Goal: Navigation & Orientation: Find specific page/section

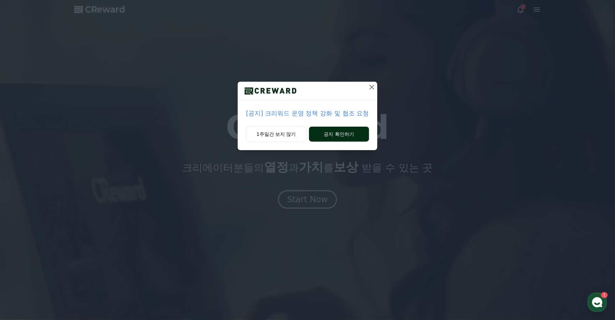
click at [348, 134] on button "공지 확인하기" at bounding box center [339, 134] width 60 height 15
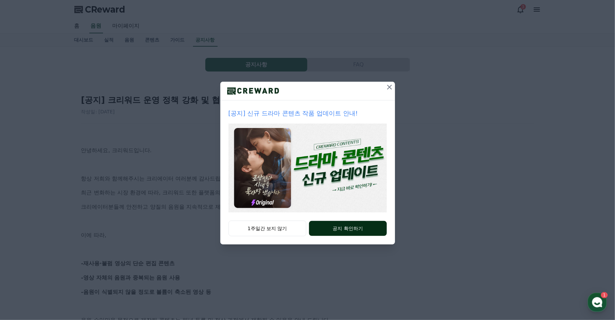
click at [329, 229] on button "공지 확인하기" at bounding box center [347, 228] width 77 height 15
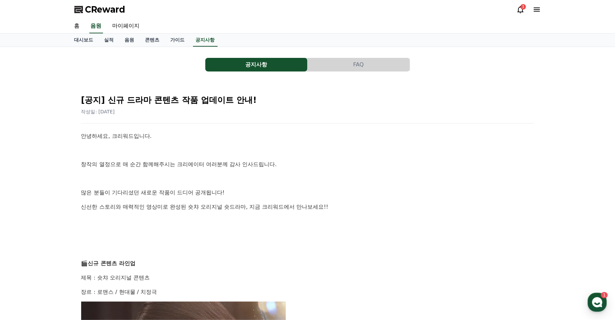
click at [521, 11] on icon at bounding box center [520, 9] width 8 height 8
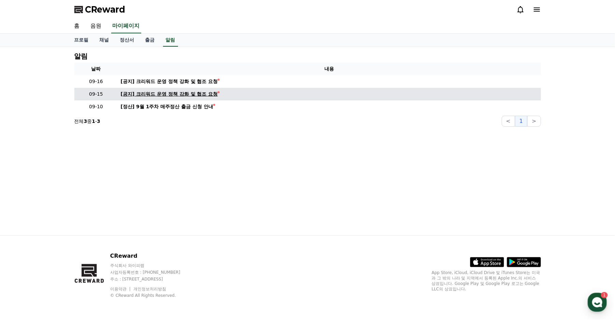
click at [206, 94] on div "[공지] 크리워드 운영 정책 강화 및 협조 요청" at bounding box center [169, 94] width 97 height 7
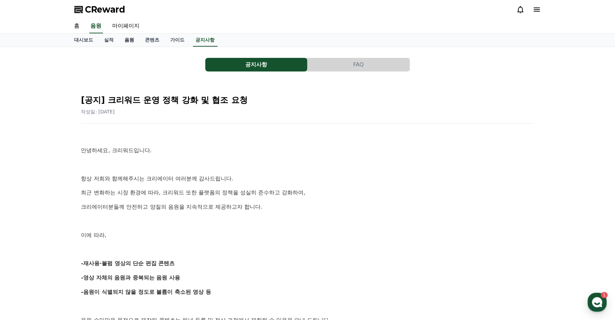
click at [129, 39] on link "음원" at bounding box center [129, 40] width 20 height 13
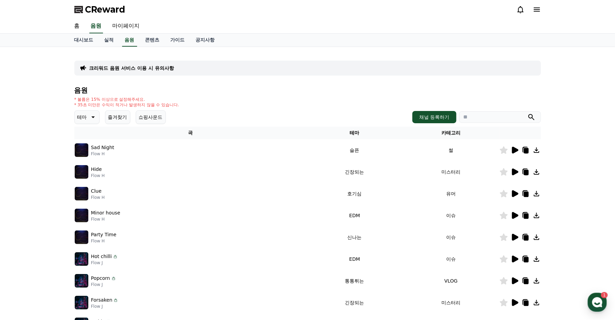
click at [514, 151] on icon at bounding box center [515, 150] width 6 height 7
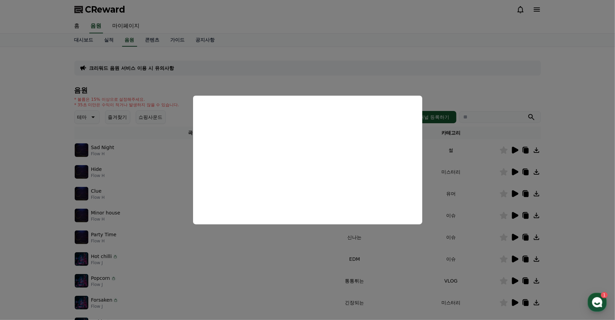
drag, startPoint x: 296, startPoint y: 269, endPoint x: 297, endPoint y: 264, distance: 6.0
click at [296, 269] on button "close modal" at bounding box center [307, 160] width 615 height 320
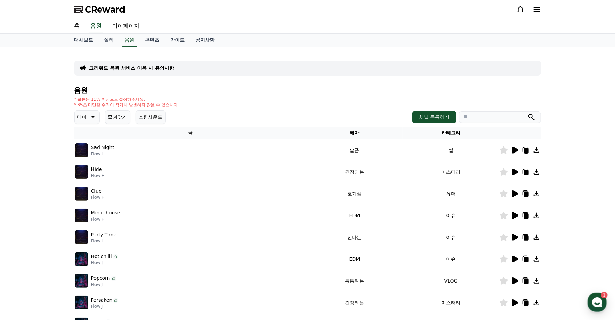
click at [87, 118] on button "테마" at bounding box center [86, 117] width 25 height 14
click at [154, 119] on button "쇼핑사운드" at bounding box center [151, 117] width 30 height 14
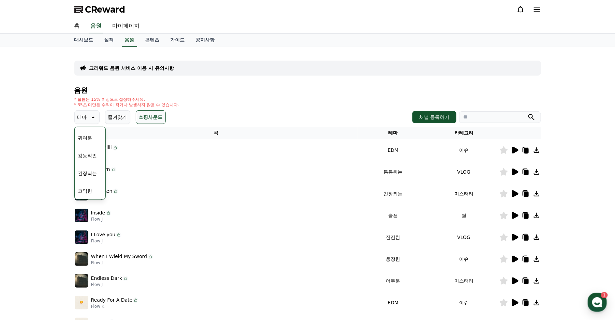
click at [226, 80] on div "크리워드 음원 서비스 이용 시 유의사항 음원 * 볼륨은 15% 이상으로 설정해주세요. * 35초 미만은 수익이 적거나 발생하지 않을 수 있습니…" at bounding box center [307, 211] width 466 height 319
click at [54, 136] on div "크리워드 음원 서비스 이용 시 유의사항 음원 * 볼륨은 15% 이상으로 설정해주세요. * 35초 미만은 수익이 적거나 발생하지 않을 수 있습니…" at bounding box center [307, 212] width 615 height 330
click at [80, 118] on p "테마" at bounding box center [82, 117] width 10 height 10
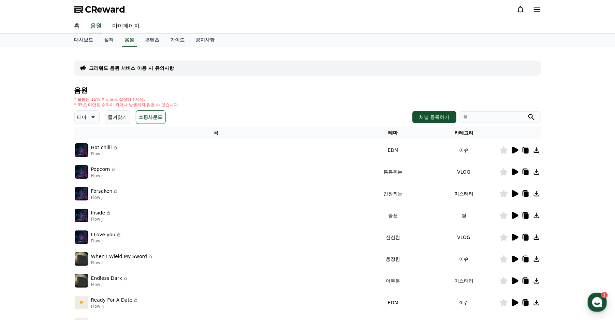
click at [516, 147] on icon at bounding box center [514, 150] width 8 height 8
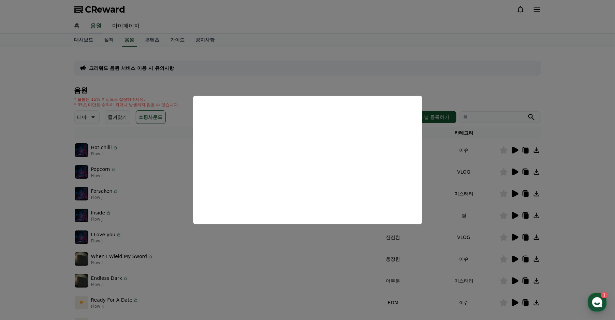
click at [562, 149] on button "close modal" at bounding box center [307, 160] width 615 height 320
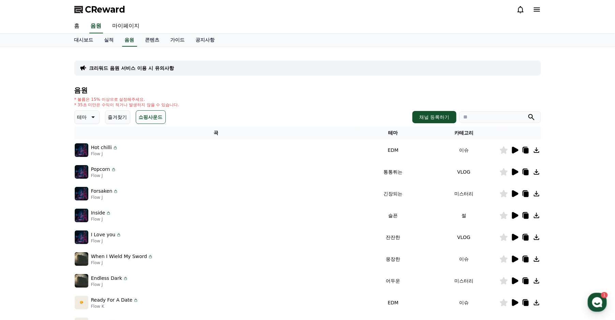
click at [524, 149] on icon at bounding box center [525, 150] width 5 height 5
click at [127, 18] on div "CReward" at bounding box center [307, 9] width 477 height 19
click at [129, 20] on link "마이페이지" at bounding box center [126, 26] width 38 height 14
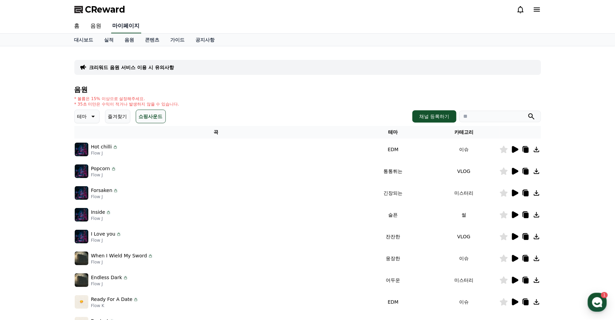
select select "**********"
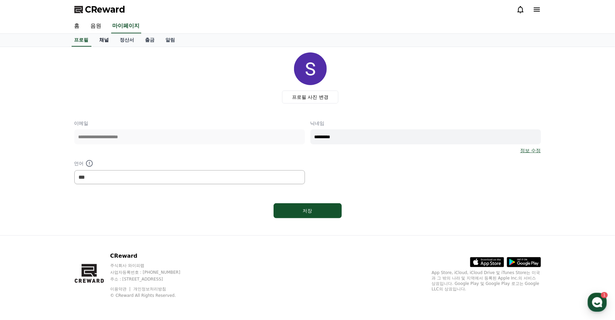
click at [104, 39] on link "채널" at bounding box center [104, 40] width 20 height 13
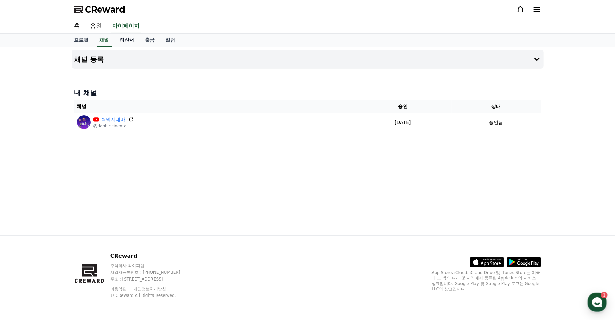
click at [133, 40] on link "정산서" at bounding box center [127, 40] width 25 height 13
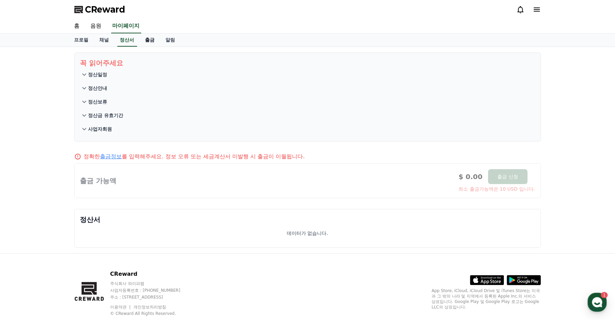
click at [148, 37] on link "출금" at bounding box center [150, 40] width 20 height 13
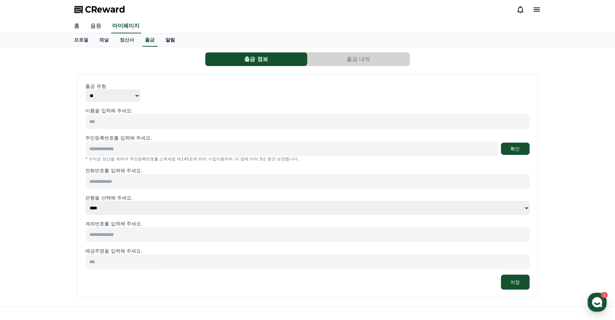
click at [178, 36] on link "알림" at bounding box center [170, 40] width 20 height 13
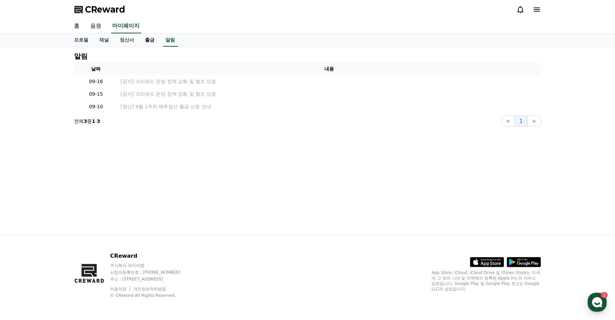
click at [152, 35] on link "출금" at bounding box center [150, 40] width 20 height 13
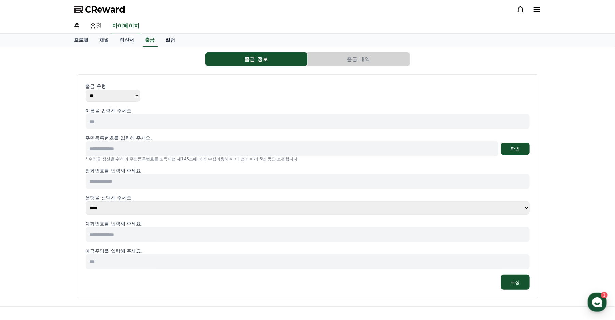
click at [169, 37] on link "알림" at bounding box center [170, 40] width 20 height 13
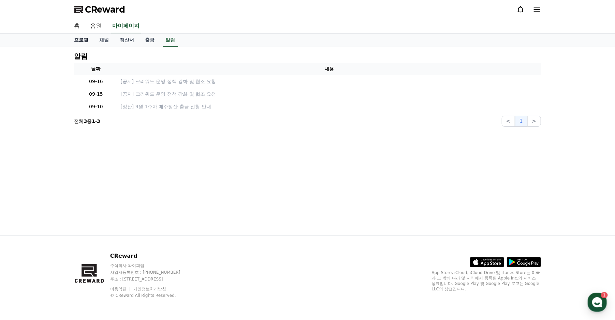
click at [81, 37] on link "프로필" at bounding box center [81, 40] width 25 height 13
select select "**********"
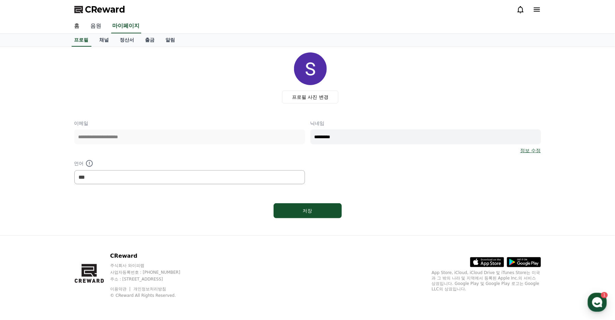
click at [94, 28] on link "음원" at bounding box center [96, 26] width 22 height 14
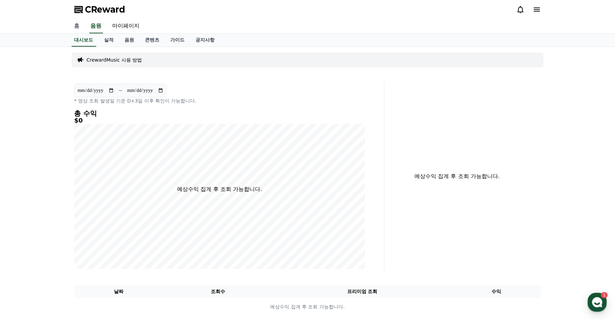
click at [76, 25] on link "홈" at bounding box center [77, 26] width 16 height 14
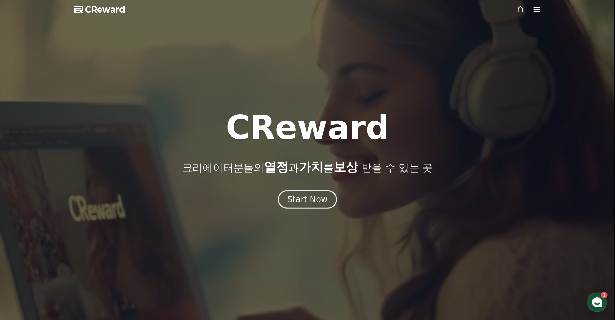
click at [100, 7] on span "CReward" at bounding box center [105, 9] width 40 height 11
click at [541, 7] on div at bounding box center [307, 160] width 615 height 320
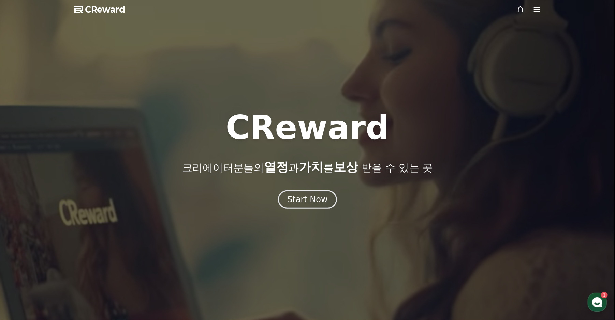
click at [539, 9] on icon at bounding box center [536, 9] width 8 height 8
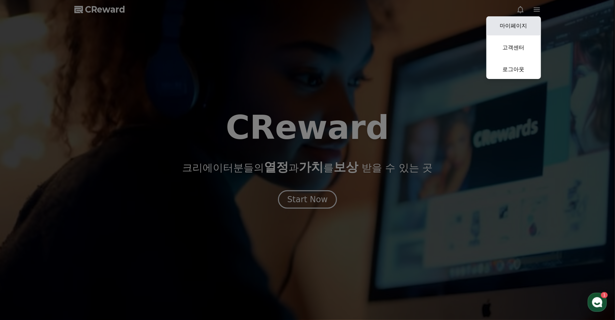
click at [522, 21] on link "마이페이지" at bounding box center [513, 25] width 55 height 19
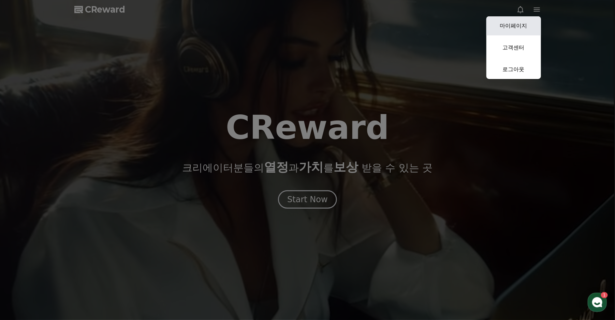
select select "**********"
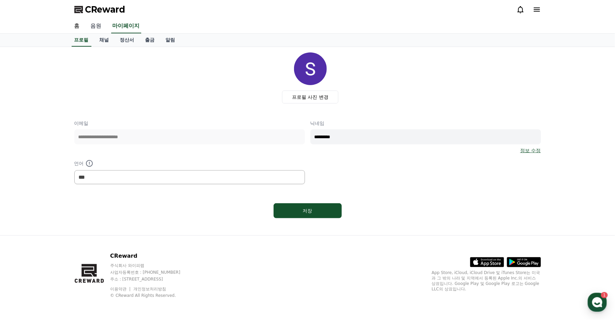
click at [89, 22] on link "음원" at bounding box center [96, 26] width 22 height 14
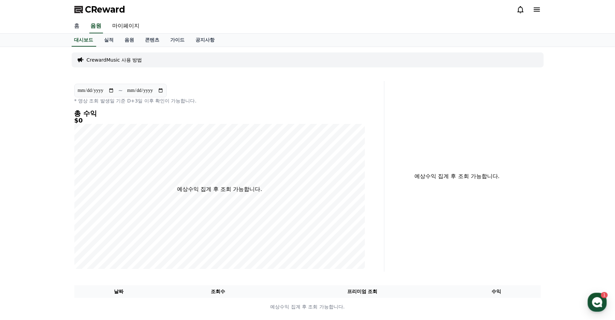
click at [79, 24] on link "홈" at bounding box center [77, 26] width 16 height 14
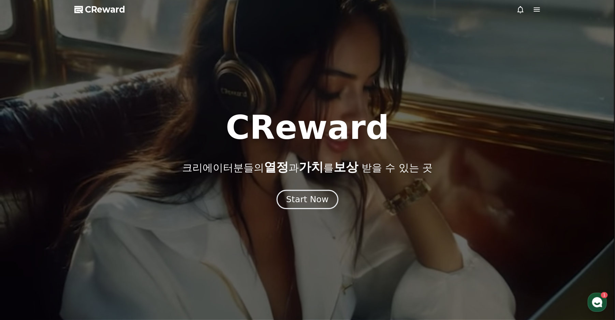
click at [306, 192] on button "Start Now" at bounding box center [307, 199] width 62 height 19
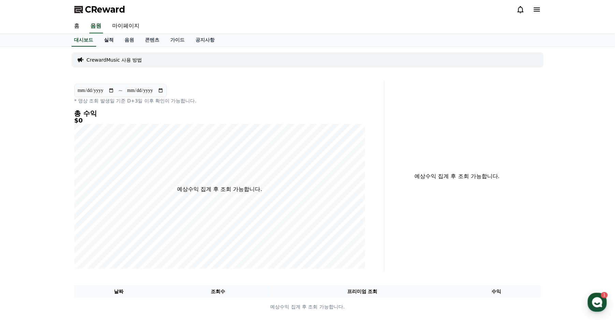
click at [110, 42] on link "실적" at bounding box center [109, 40] width 20 height 13
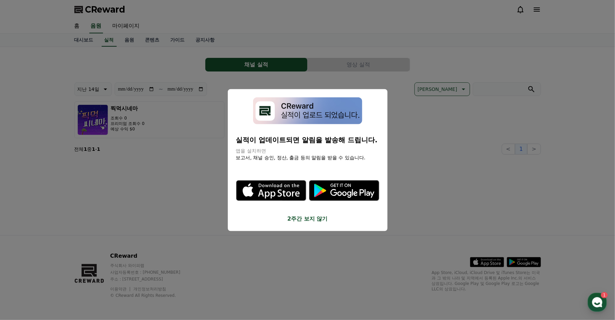
click at [288, 219] on button "2주간 보지 않기" at bounding box center [307, 219] width 143 height 8
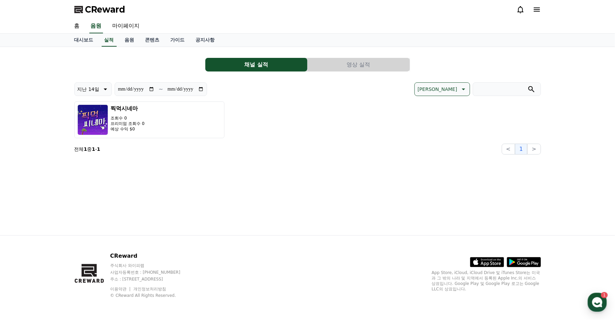
click at [352, 66] on button "영상 실적" at bounding box center [358, 65] width 102 height 14
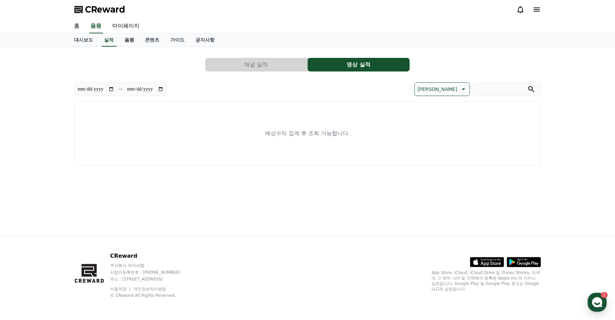
click at [136, 37] on link "음원" at bounding box center [129, 40] width 20 height 13
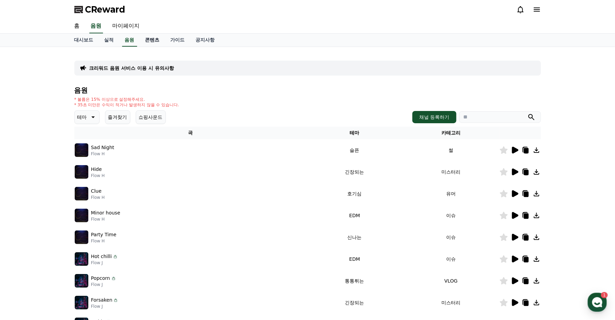
click at [160, 37] on link "콘텐츠" at bounding box center [152, 40] width 25 height 13
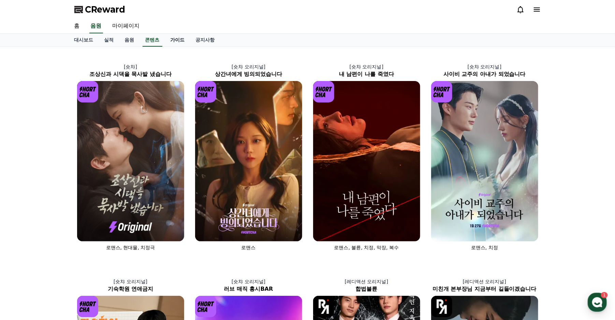
click at [174, 36] on link "가이드" at bounding box center [177, 40] width 25 height 13
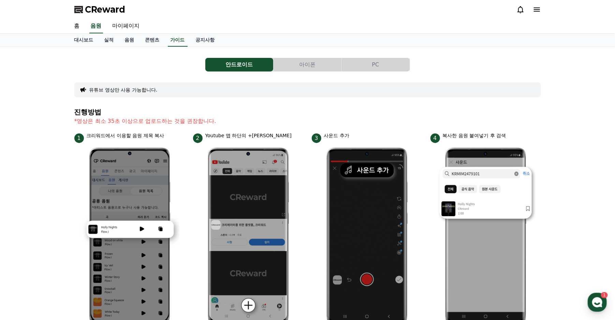
click at [307, 61] on button "아이폰" at bounding box center [307, 65] width 68 height 14
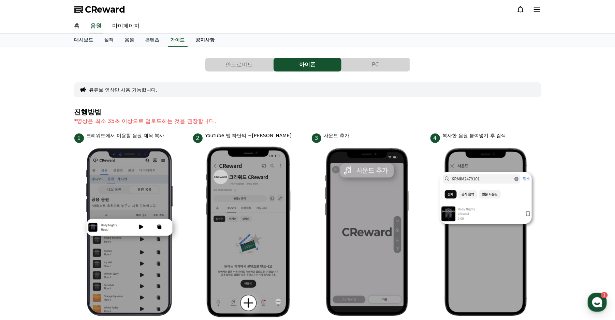
click at [207, 39] on link "공지사항" at bounding box center [205, 40] width 30 height 13
